Goal: Task Accomplishment & Management: Use online tool/utility

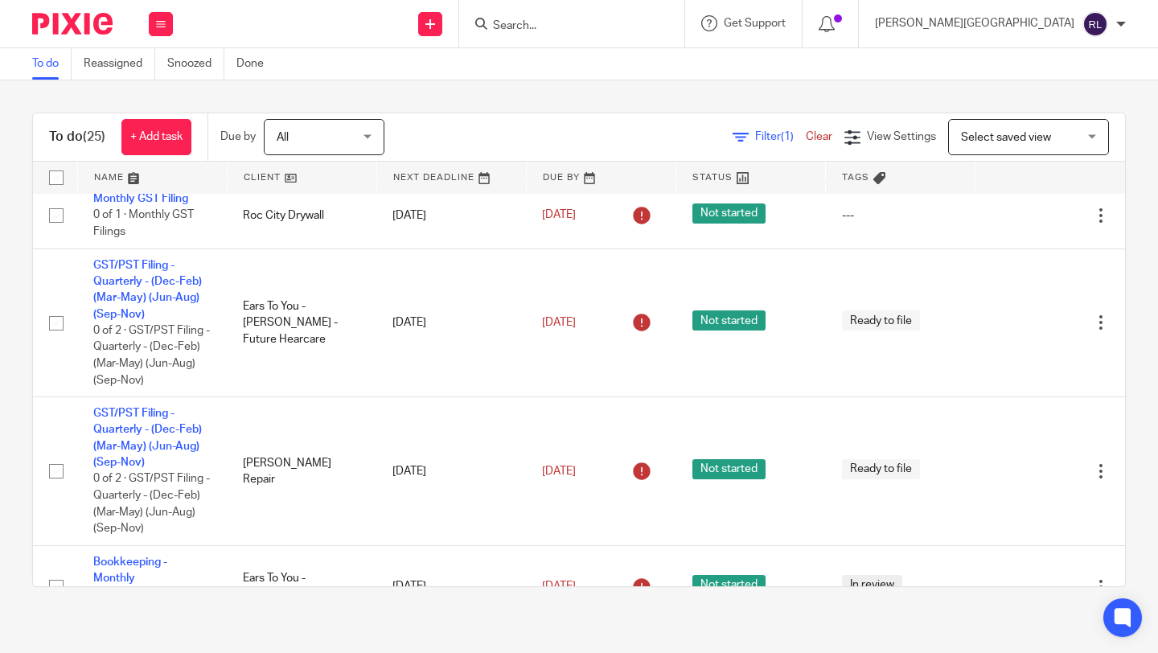
scroll to position [996, 0]
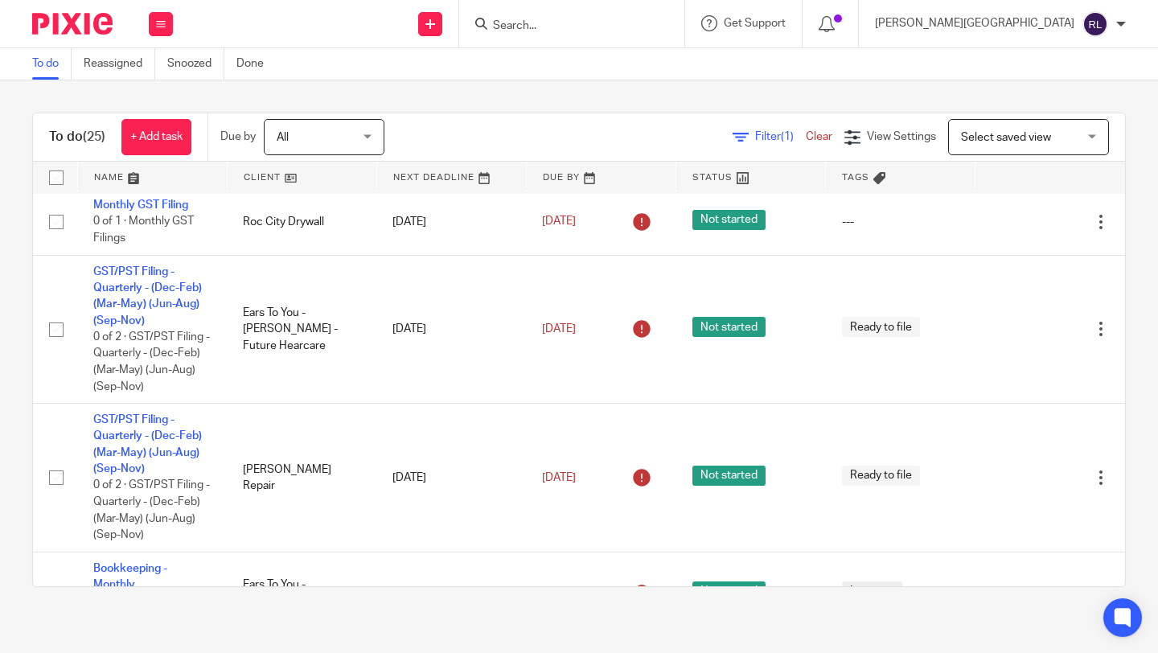
click at [264, 185] on link at bounding box center [302, 178] width 149 height 32
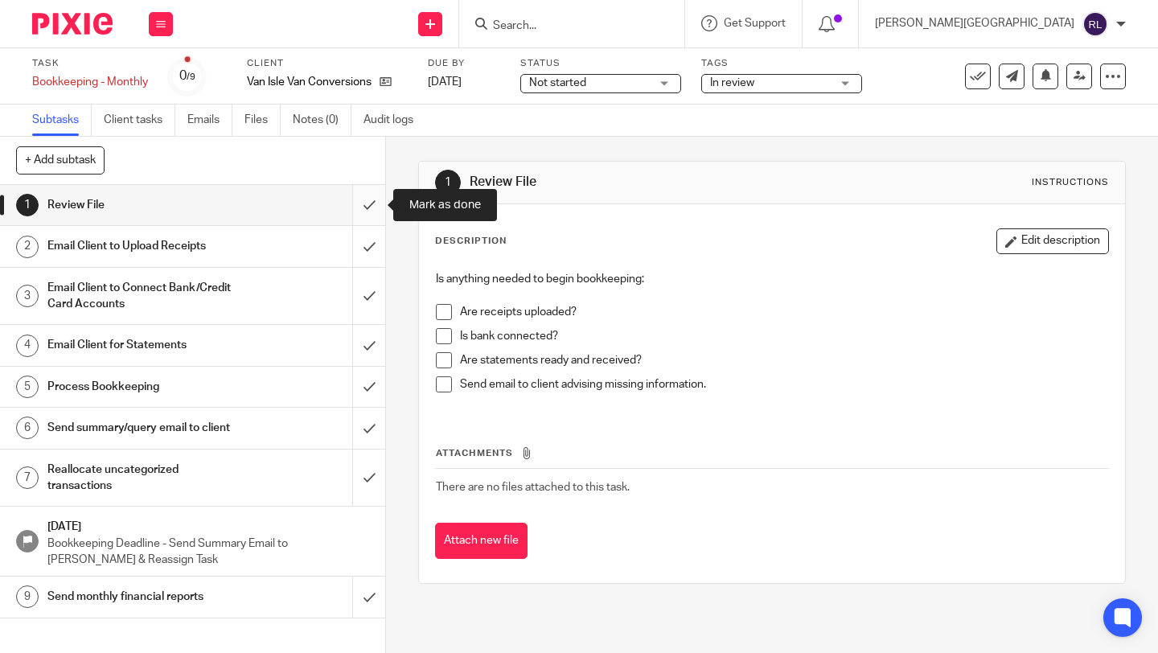
click at [364, 209] on input "submit" at bounding box center [192, 205] width 385 height 40
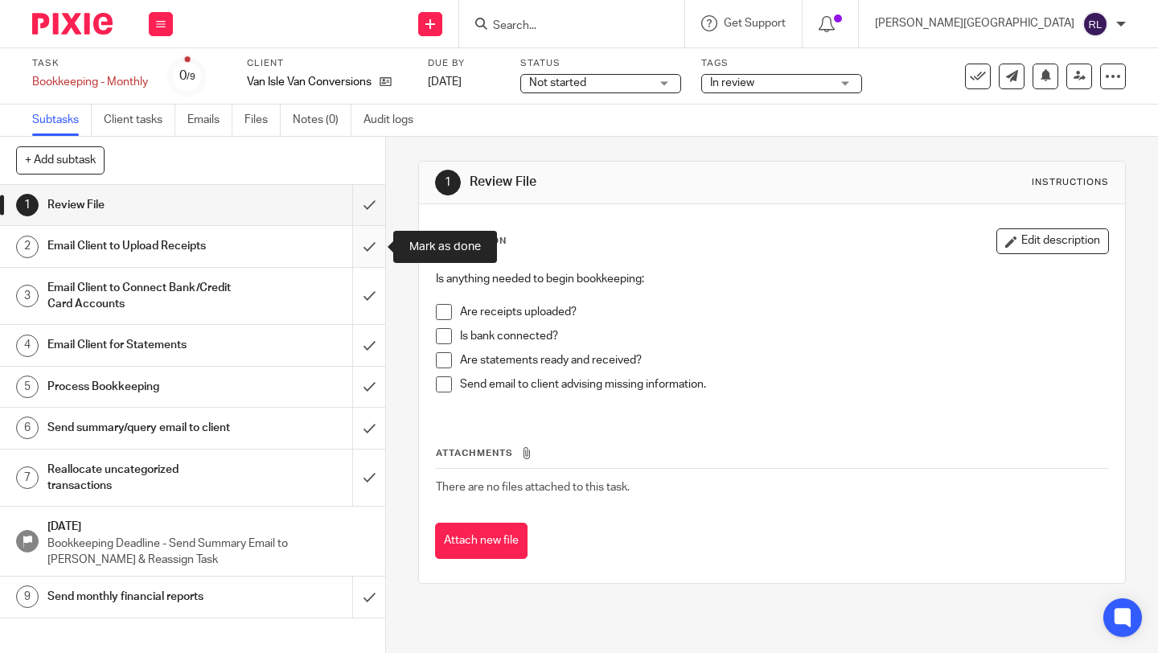
click at [364, 259] on input "submit" at bounding box center [192, 246] width 385 height 40
click at [368, 298] on input "submit" at bounding box center [192, 296] width 385 height 57
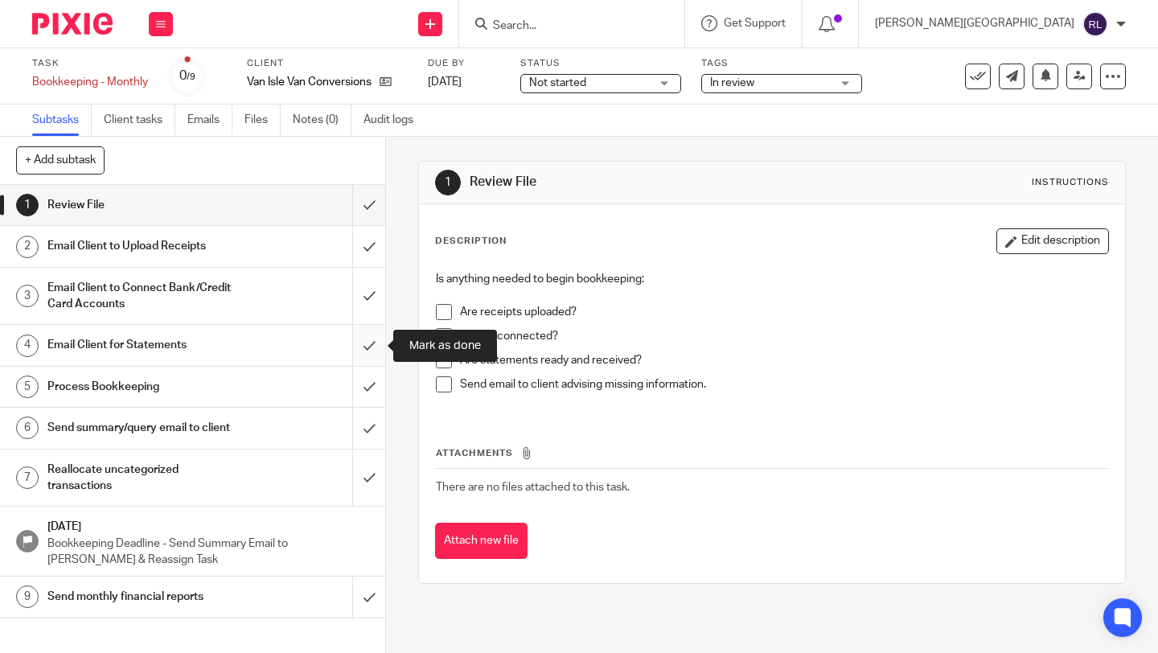
click at [368, 342] on input "submit" at bounding box center [192, 345] width 385 height 40
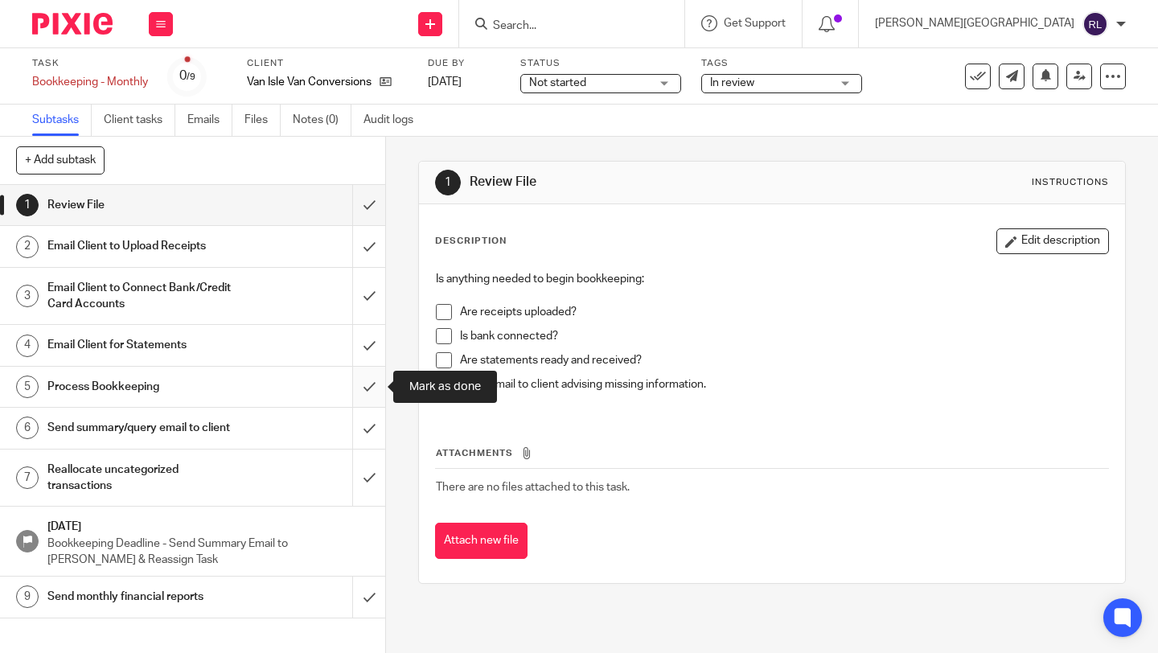
click at [368, 389] on input "submit" at bounding box center [192, 387] width 385 height 40
click at [368, 424] on input "submit" at bounding box center [192, 428] width 385 height 40
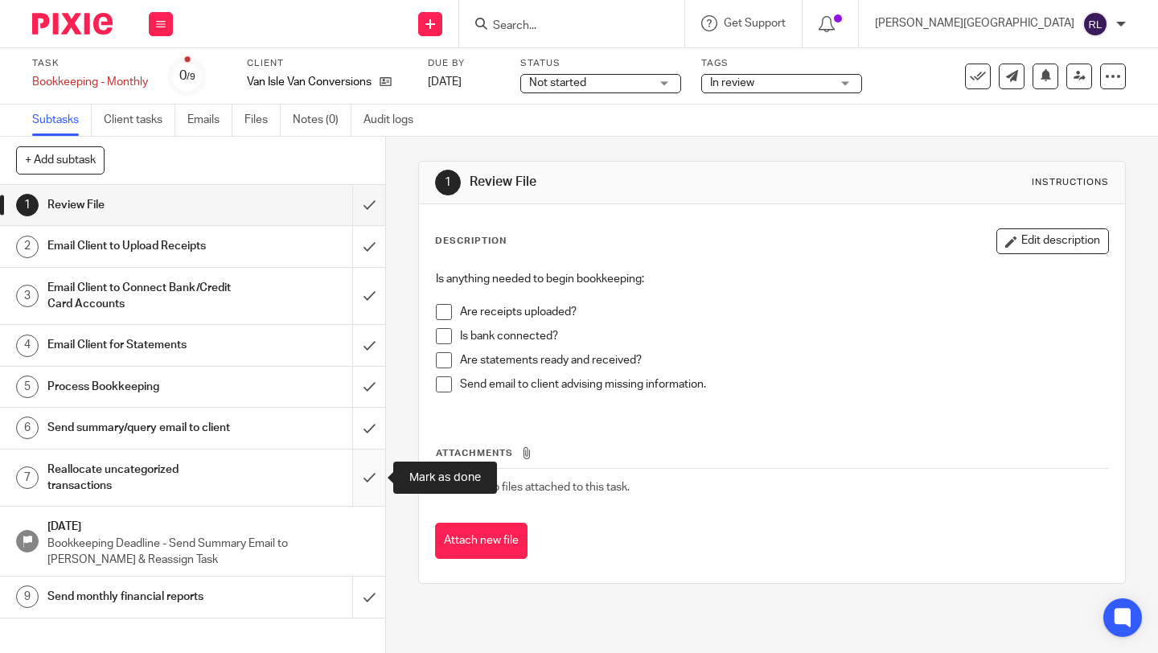
click at [368, 466] on input "submit" at bounding box center [192, 478] width 385 height 57
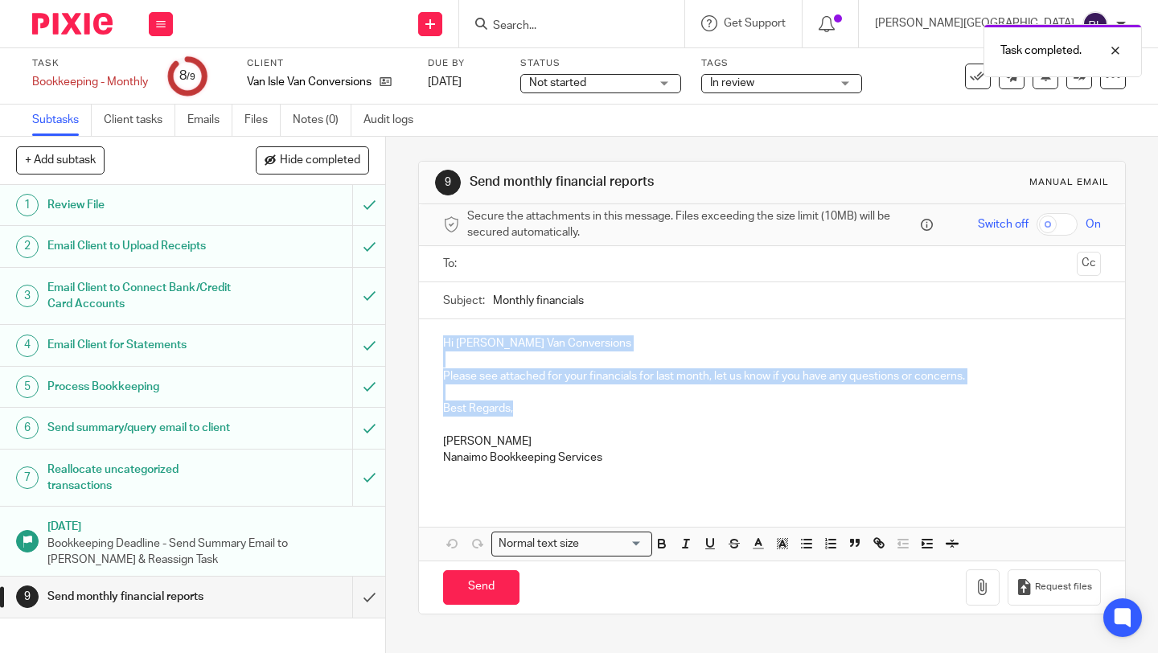
drag, startPoint x: 531, startPoint y: 413, endPoint x: 431, endPoint y: 327, distance: 131.8
click at [431, 327] on div "Hi Van Isle Van Conversions Please see attached for your financials for last mo…" at bounding box center [772, 406] width 706 height 175
copy div "Hi Van Isle Van Conversions Please see attached for your financials for last mo…"
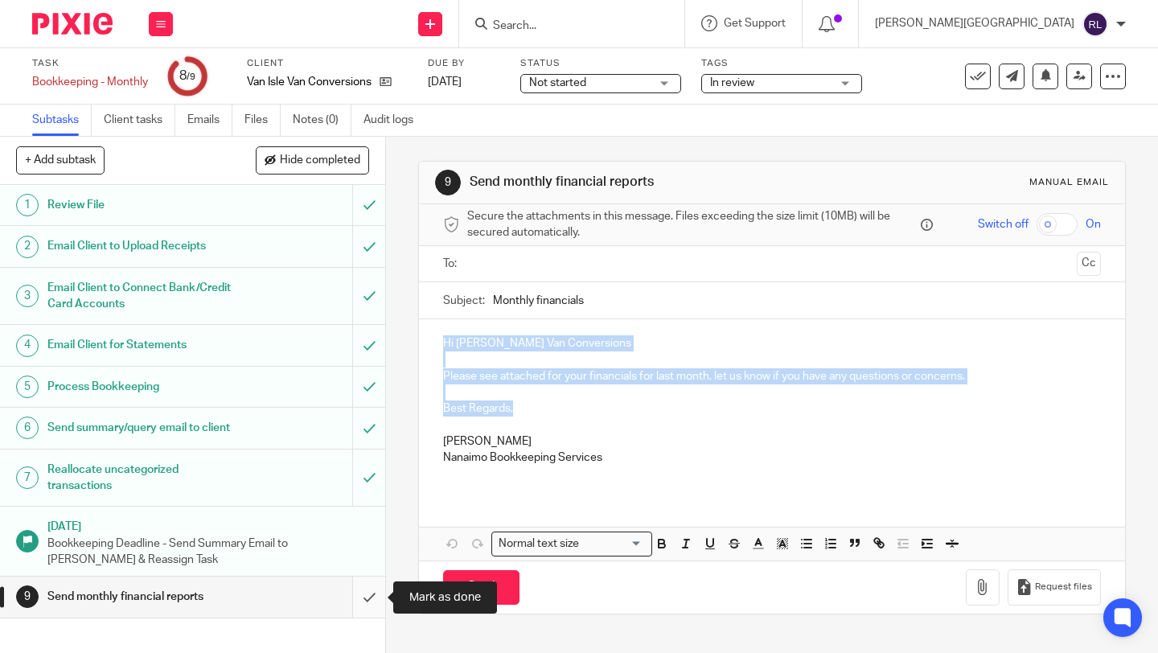
click at [371, 605] on input "submit" at bounding box center [192, 597] width 385 height 40
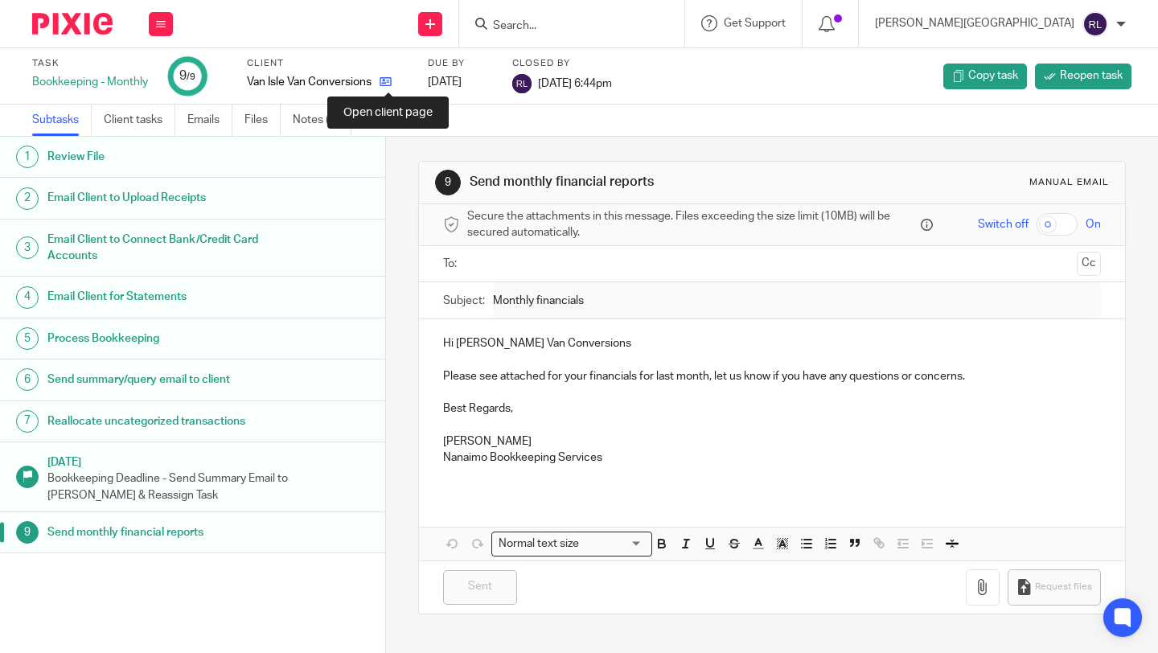
click at [390, 85] on icon at bounding box center [386, 82] width 12 height 12
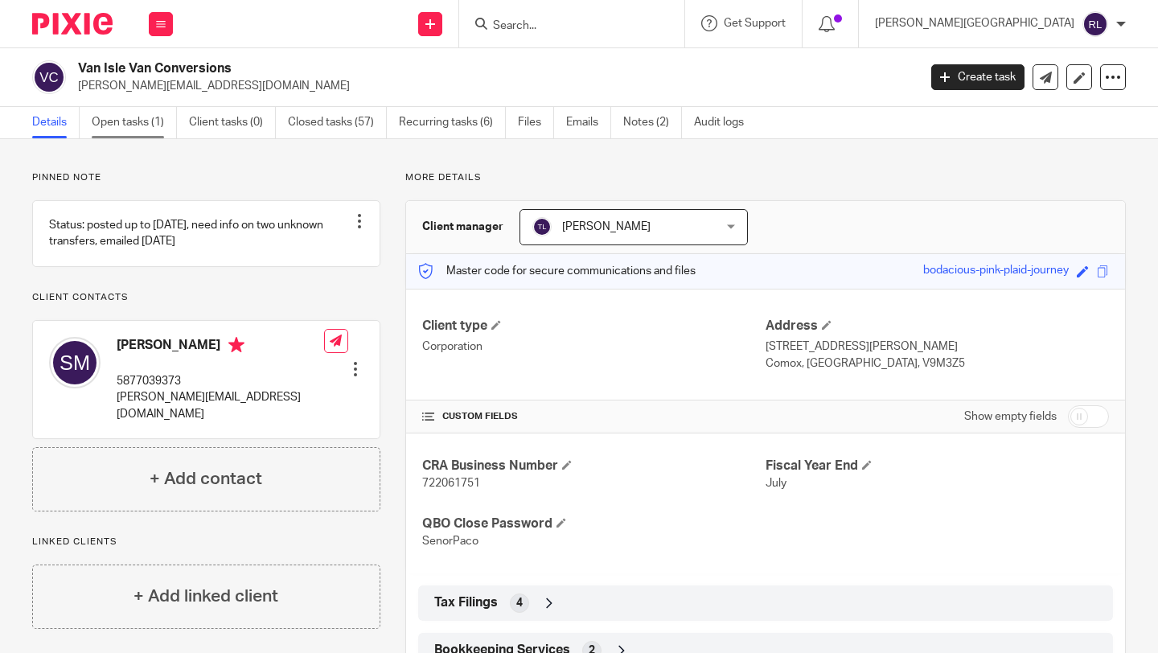
click at [119, 124] on link "Open tasks (1)" at bounding box center [134, 122] width 85 height 31
